Goal: Task Accomplishment & Management: Use online tool/utility

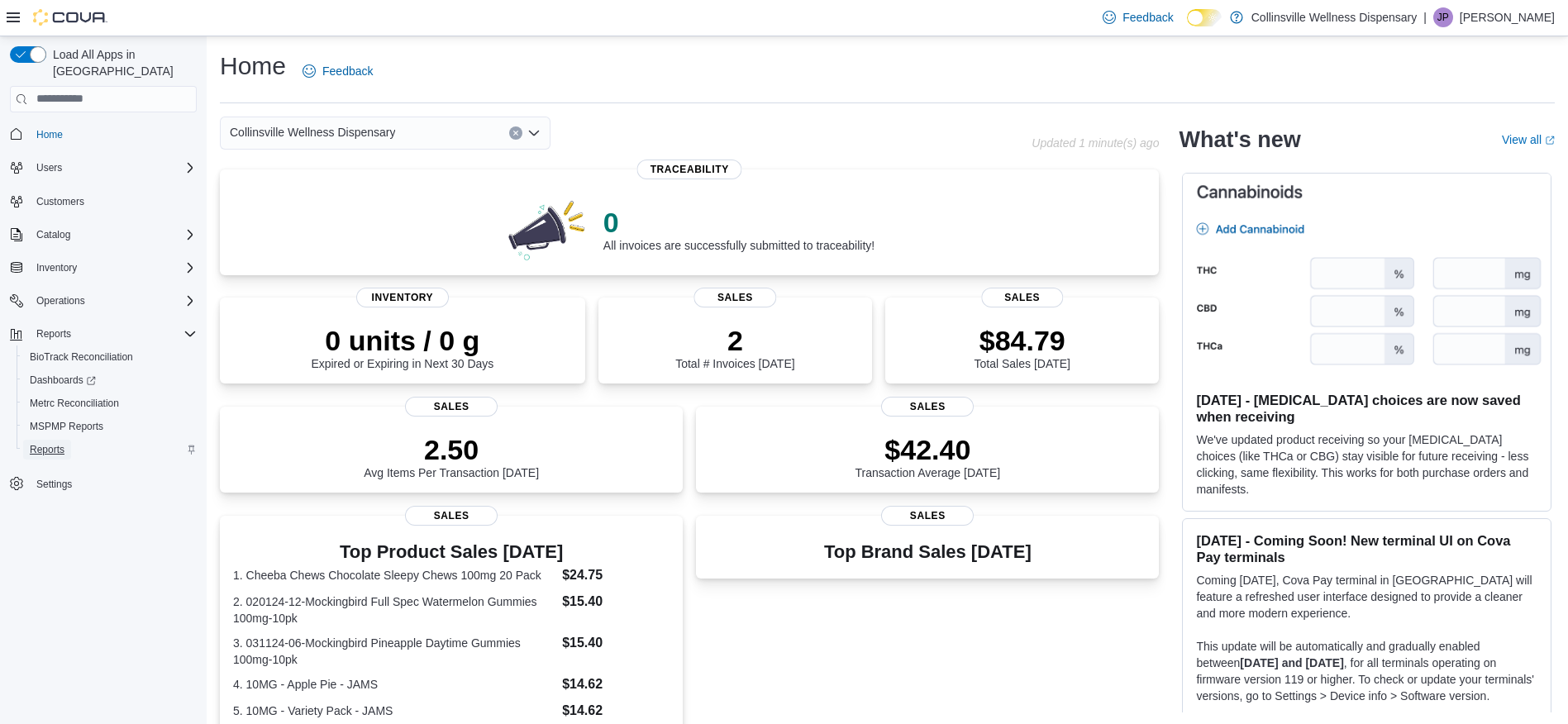
click at [40, 443] on span "Reports" at bounding box center [47, 449] width 35 height 14
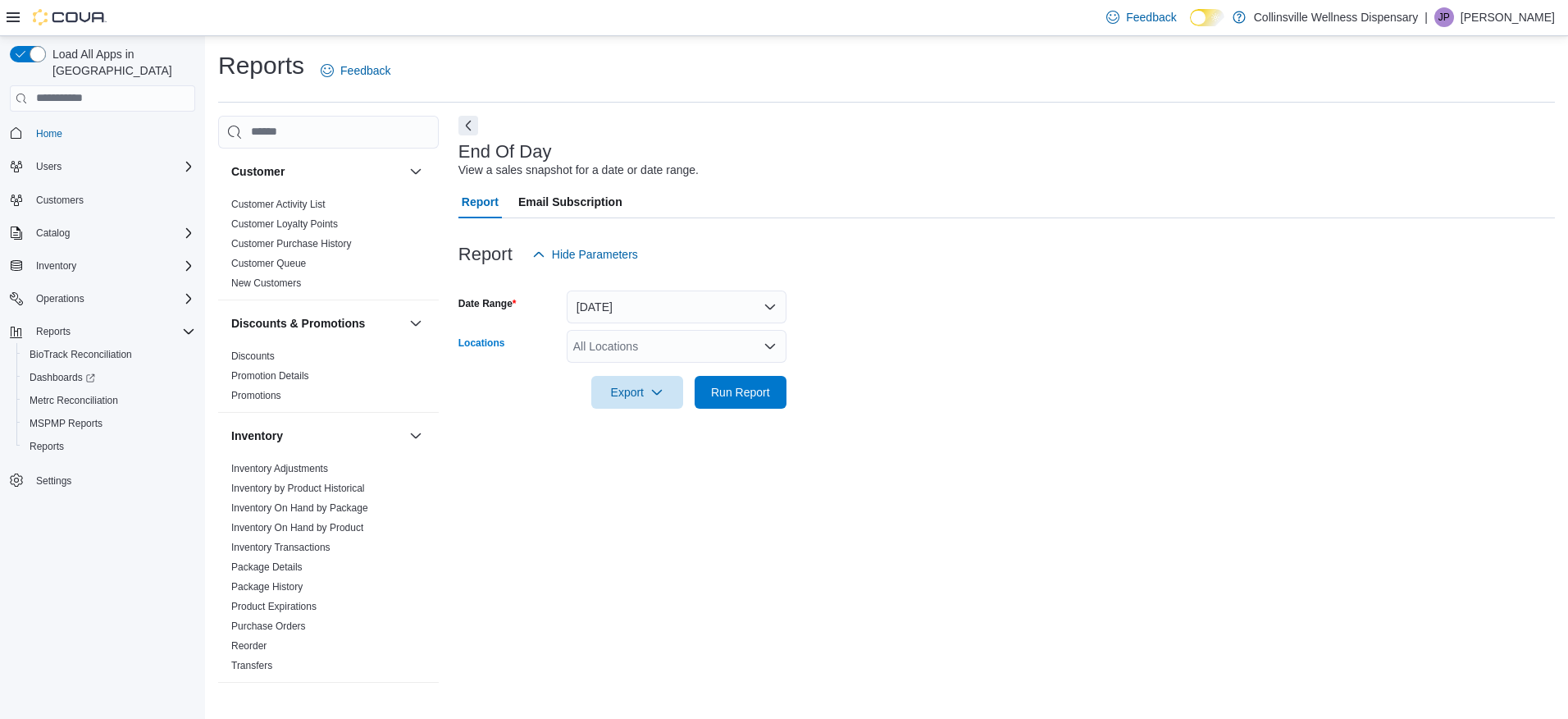
click at [640, 348] on div "All Locations" at bounding box center [676, 346] width 220 height 33
click at [656, 401] on span "8990 HWY 19 North" at bounding box center [658, 398] width 113 height 16
click at [629, 391] on span "Export" at bounding box center [637, 391] width 72 height 33
click at [652, 456] on span "Export to Pdf" at bounding box center [640, 458] width 74 height 14
